Goal: Information Seeking & Learning: Check status

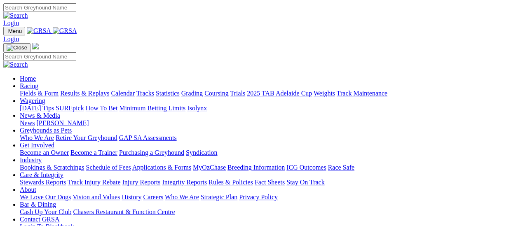
click at [86, 90] on link "Results & Replays" at bounding box center [84, 93] width 49 height 7
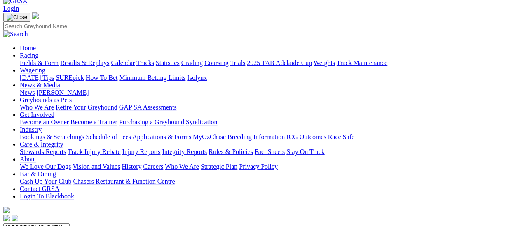
scroll to position [41, 0]
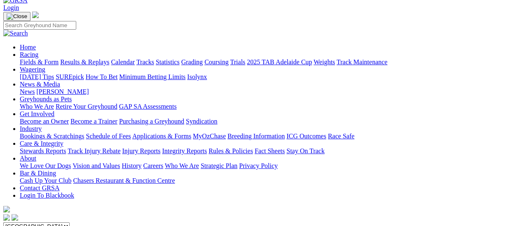
scroll to position [41, 0]
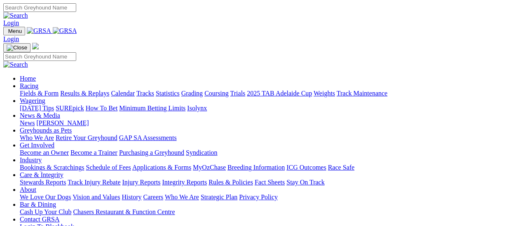
click at [92, 90] on link "Results & Replays" at bounding box center [84, 93] width 49 height 7
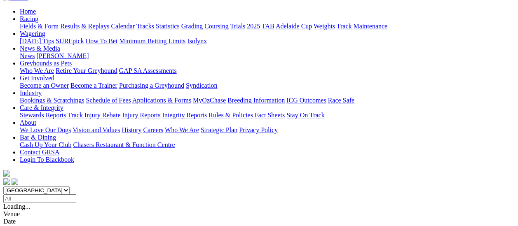
scroll to position [82, 0]
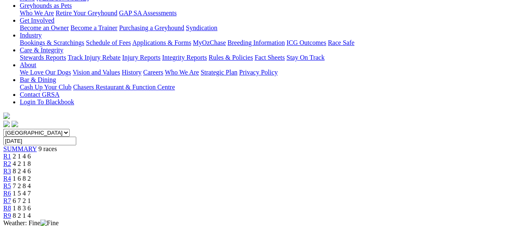
scroll to position [41, 0]
